Goal: Task Accomplishment & Management: Manage account settings

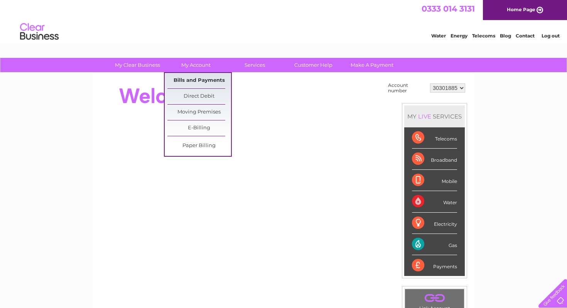
click at [201, 81] on link "Bills and Payments" at bounding box center [200, 80] width 64 height 15
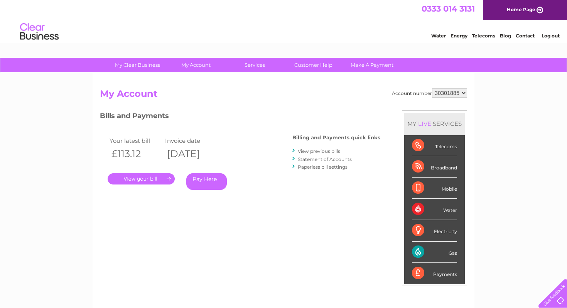
click at [320, 151] on link "View previous bills" at bounding box center [319, 151] width 42 height 6
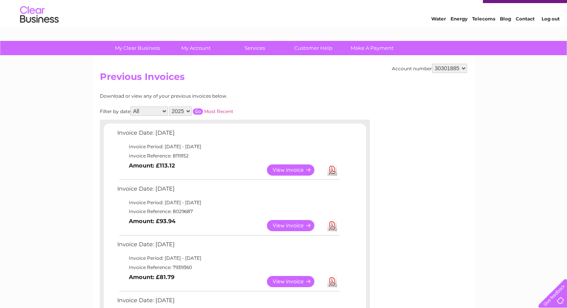
scroll to position [18, 0]
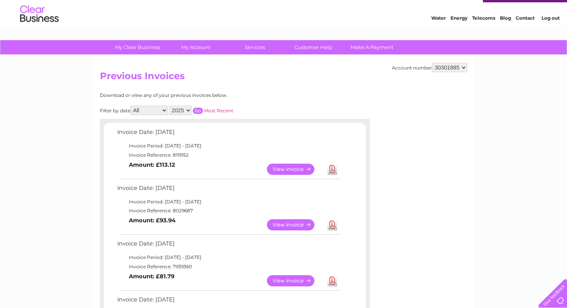
click at [288, 168] on link "View" at bounding box center [295, 169] width 57 height 11
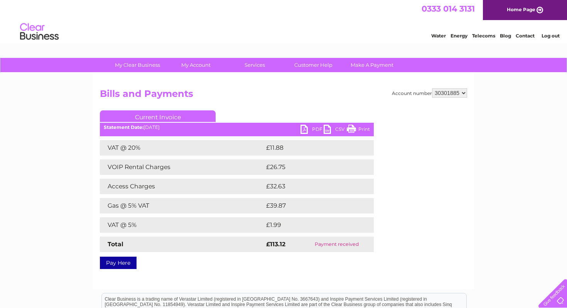
click at [303, 130] on link "PDF" at bounding box center [312, 130] width 23 height 11
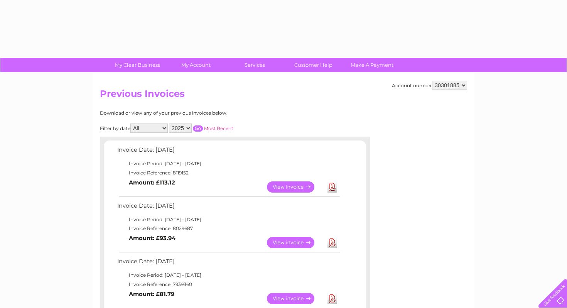
scroll to position [18, 0]
